Goal: Transaction & Acquisition: Obtain resource

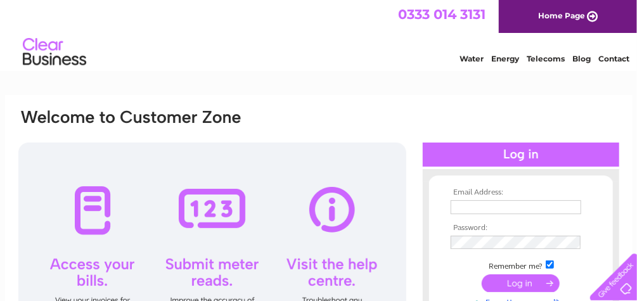
drag, startPoint x: 0, startPoint y: 0, endPoint x: 492, endPoint y: 207, distance: 533.5
click at [492, 207] on input "text" at bounding box center [515, 207] width 131 height 14
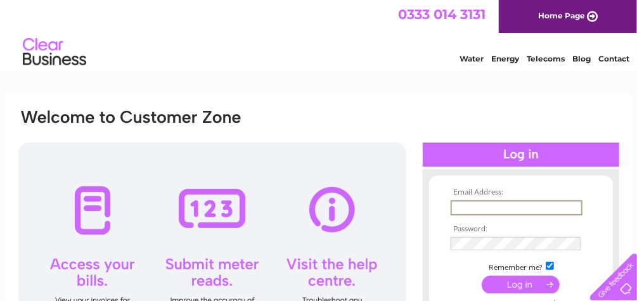
type input "[PERSON_NAME][EMAIL_ADDRESS][DOMAIN_NAME]"
click at [518, 284] on input "submit" at bounding box center [520, 285] width 78 height 18
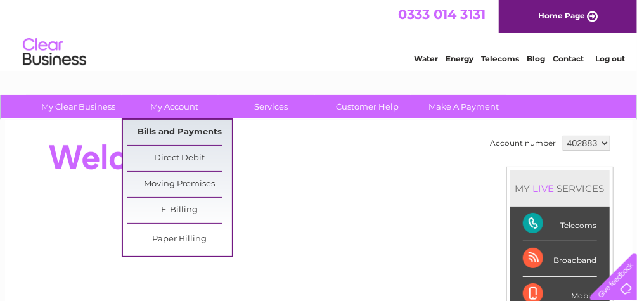
click at [188, 132] on link "Bills and Payments" at bounding box center [179, 132] width 105 height 25
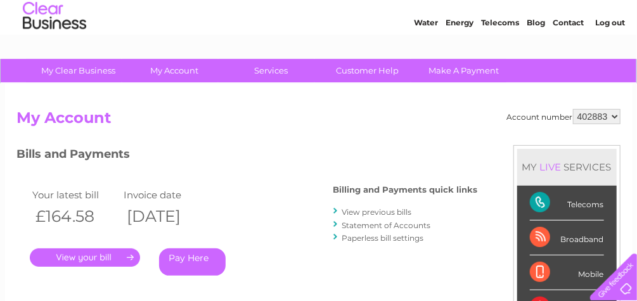
scroll to position [101, 0]
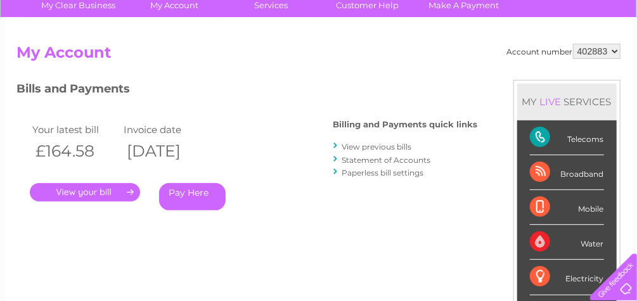
click at [92, 194] on link "." at bounding box center [85, 192] width 110 height 18
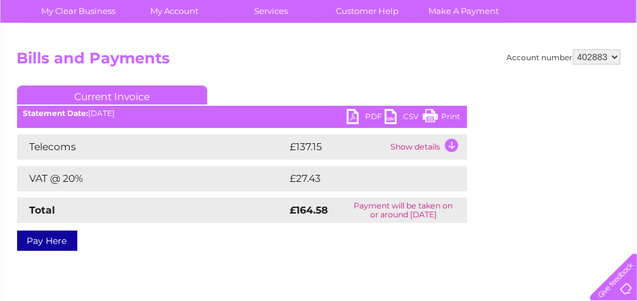
scroll to position [152, 0]
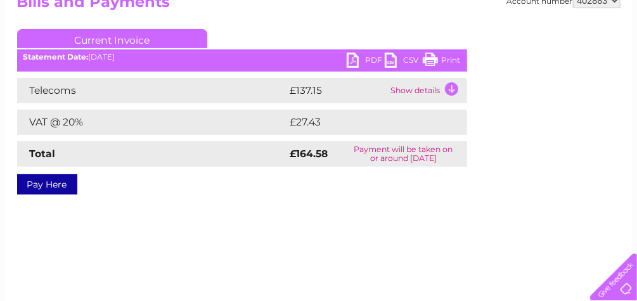
click at [350, 61] on link "PDF" at bounding box center [366, 62] width 38 height 18
click at [364, 63] on link "PDF" at bounding box center [366, 62] width 38 height 18
click at [363, 53] on link "PDF" at bounding box center [366, 62] width 38 height 18
click at [370, 64] on link "PDF" at bounding box center [366, 62] width 38 height 18
